Goal: Information Seeking & Learning: Learn about a topic

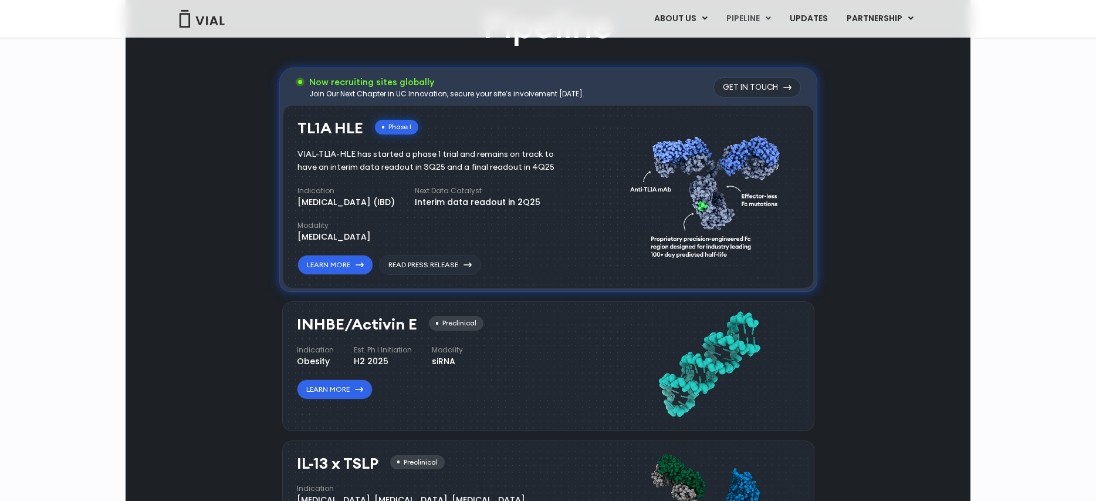
scroll to position [739, 0]
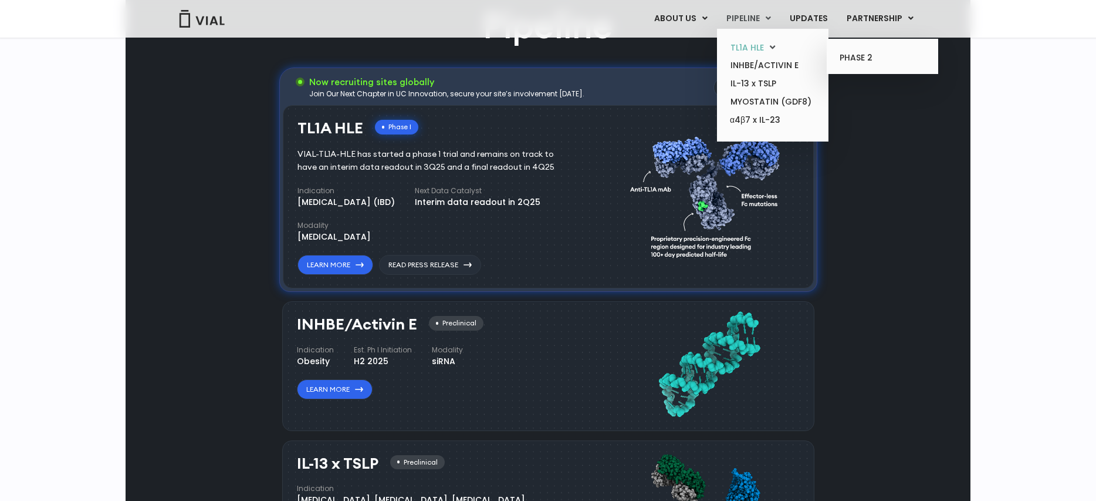
click at [752, 46] on link "TL1A HLE" at bounding box center [772, 48] width 103 height 18
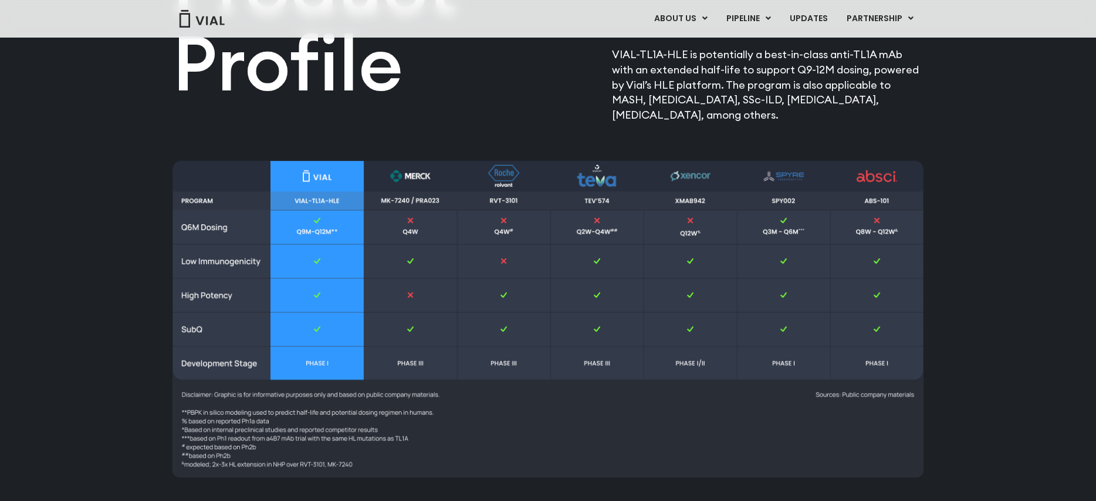
scroll to position [1501, 0]
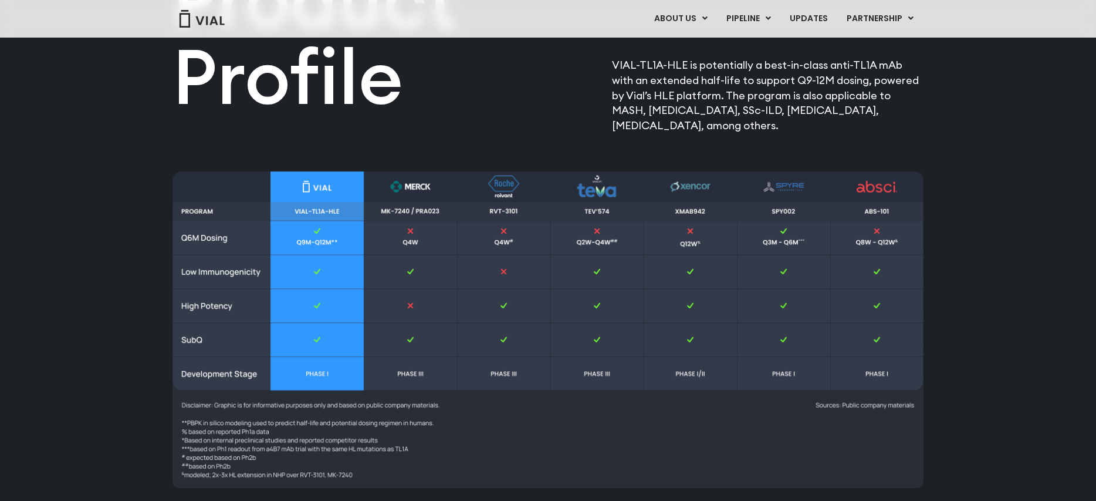
drag, startPoint x: 905, startPoint y: 77, endPoint x: 934, endPoint y: 232, distance: 158.3
click at [934, 232] on div "Differentiated Product Profile​ VIAL-TL1A-HLE is potentially a best-in-class an…" at bounding box center [548, 178] width 1096 height 736
